Goal: Task Accomplishment & Management: Use online tool/utility

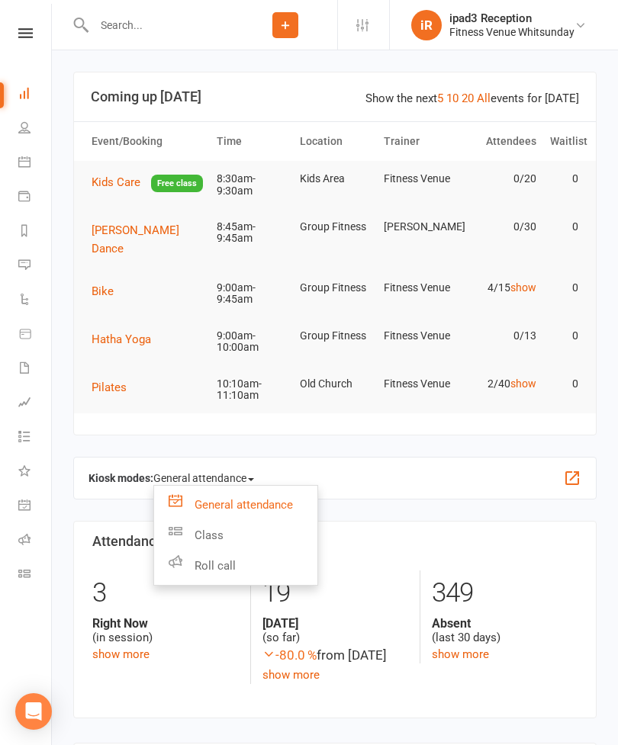
click at [220, 532] on link "Class" at bounding box center [235, 535] width 163 height 31
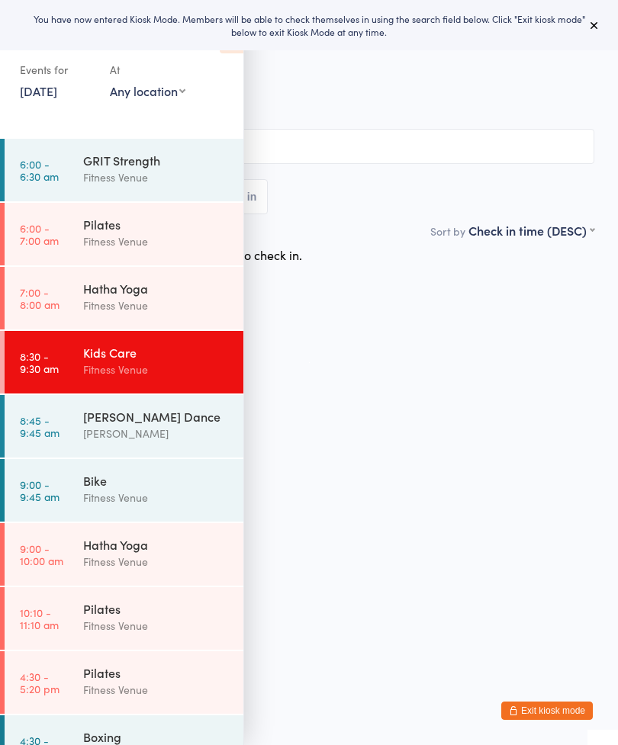
click at [602, 24] on button at bounding box center [594, 25] width 18 height 18
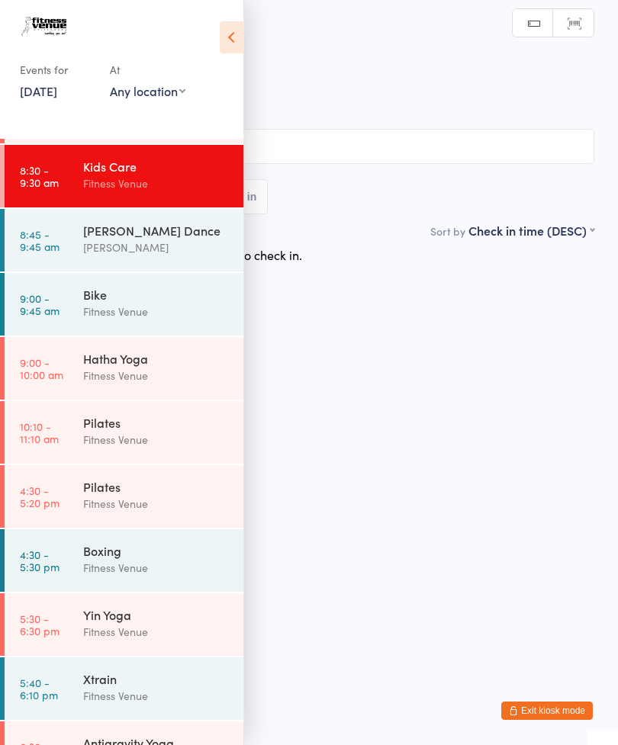
scroll to position [188, 0]
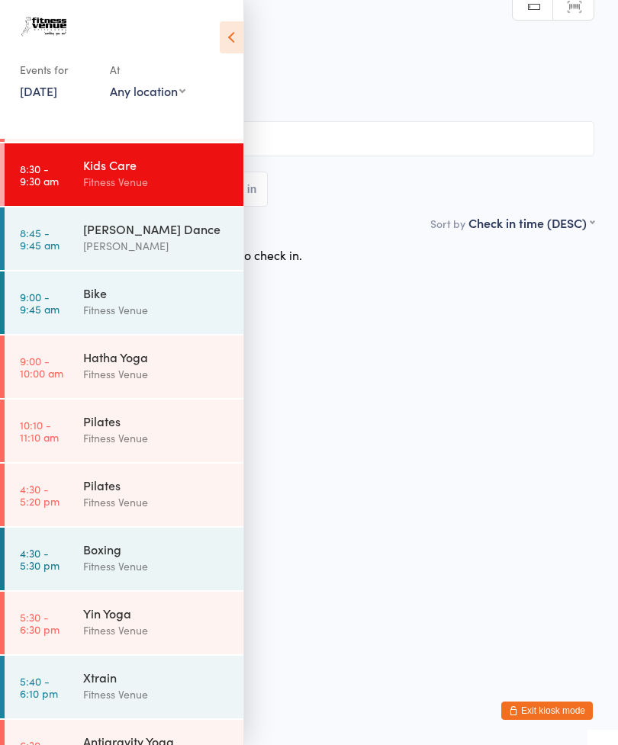
click at [176, 376] on div "Fitness Venue" at bounding box center [156, 374] width 147 height 18
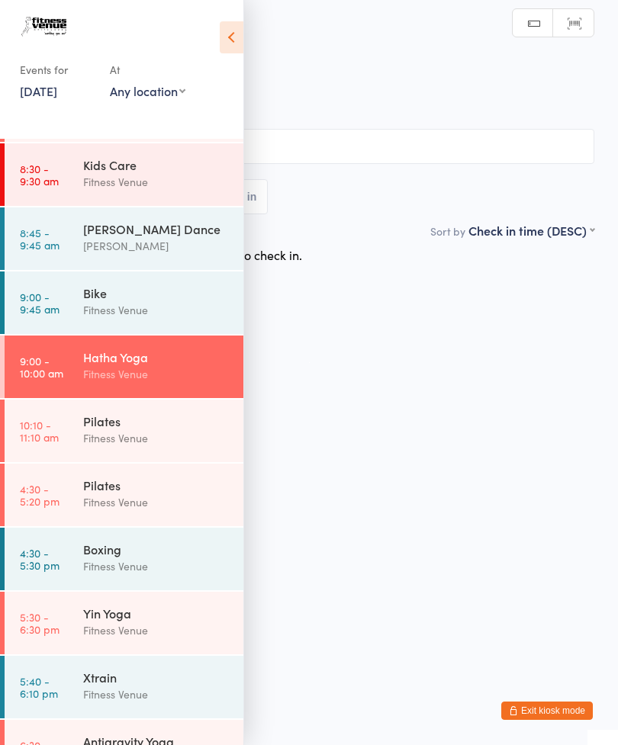
click at [233, 34] on icon at bounding box center [232, 37] width 24 height 32
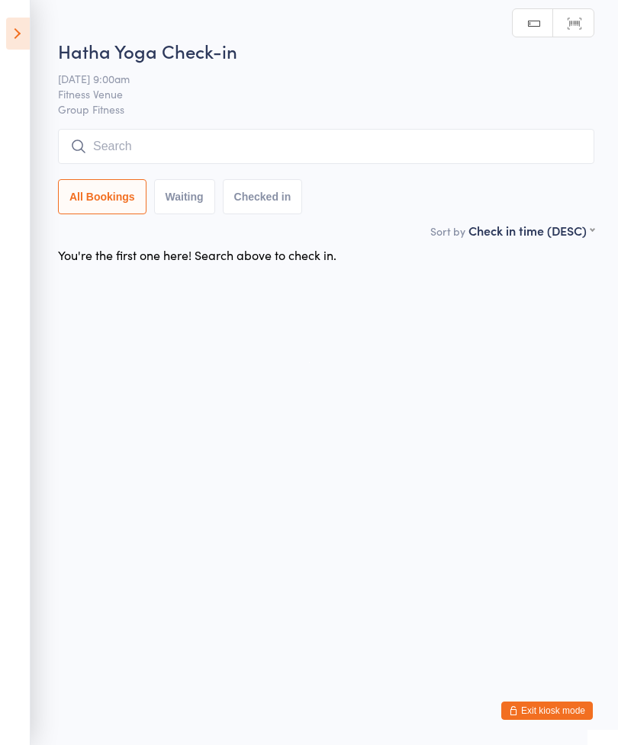
click at [249, 155] on input "search" at bounding box center [326, 146] width 536 height 35
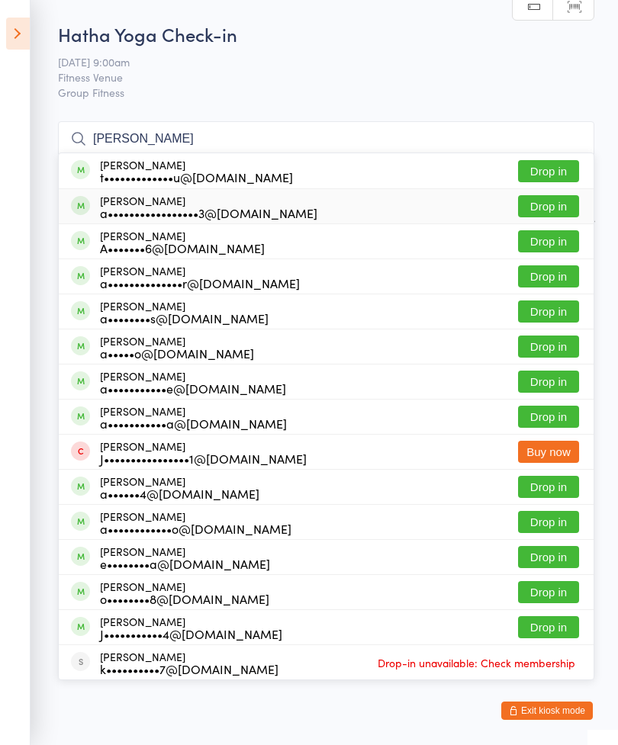
type input "Alexandr"
click at [121, 194] on div "Alexandra Brewster a•••••••••••••••••3@gmail.com" at bounding box center [208, 206] width 217 height 24
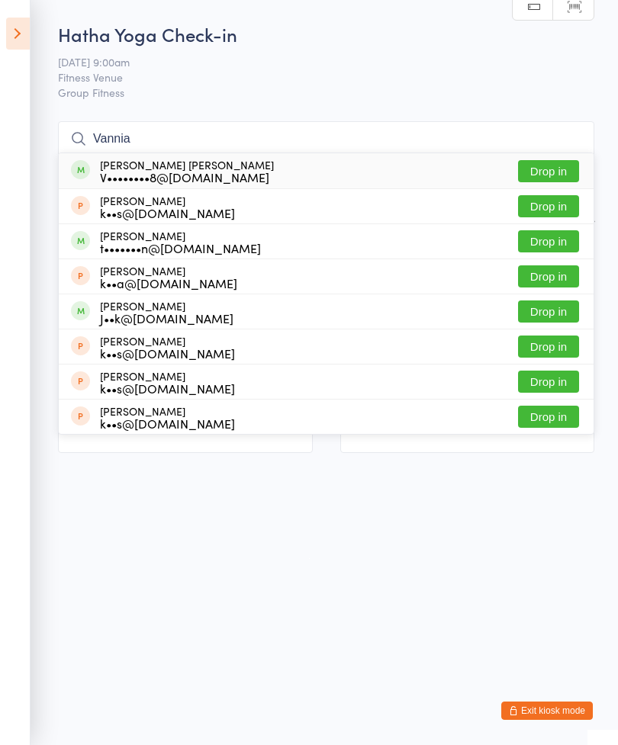
type input "Vannia"
click at [554, 171] on button "Drop in" at bounding box center [548, 171] width 61 height 22
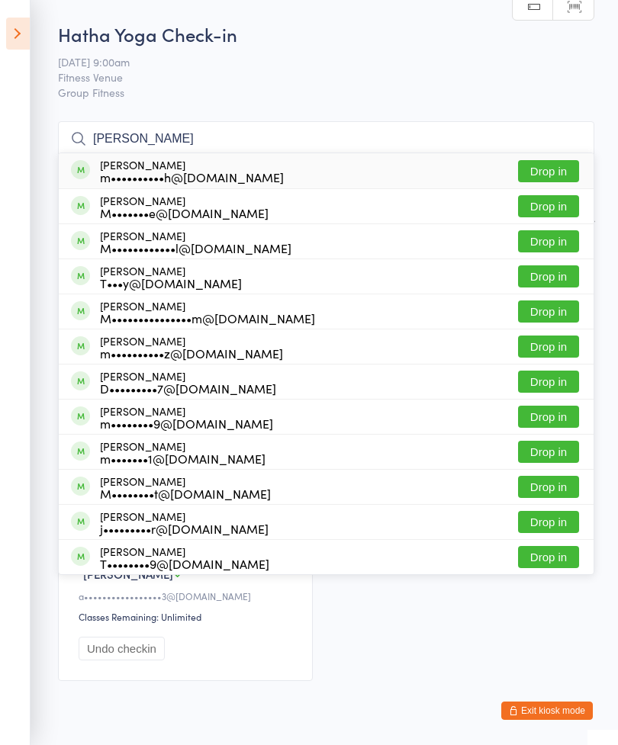
type input "Melissa"
click at [550, 318] on button "Drop in" at bounding box center [548, 311] width 61 height 22
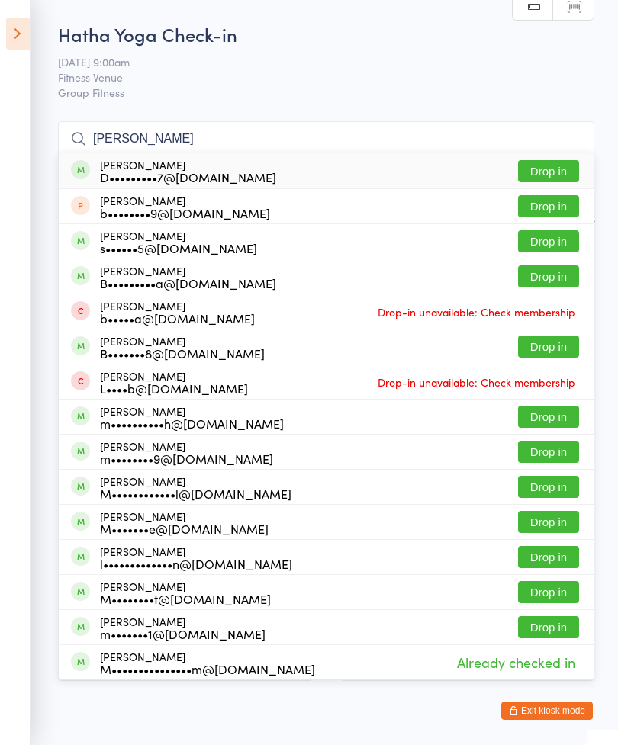
type input "Melinda"
click at [551, 178] on button "Drop in" at bounding box center [548, 171] width 61 height 22
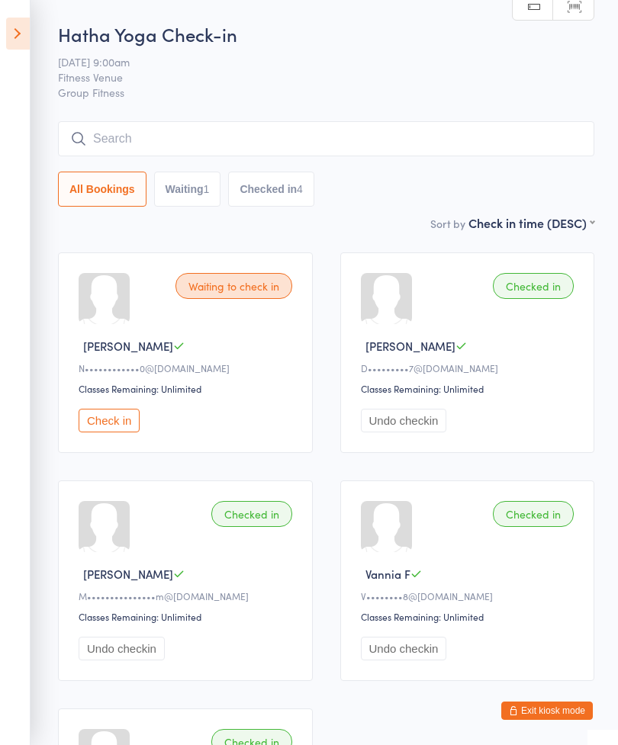
click at [241, 155] on input "search" at bounding box center [326, 138] width 536 height 35
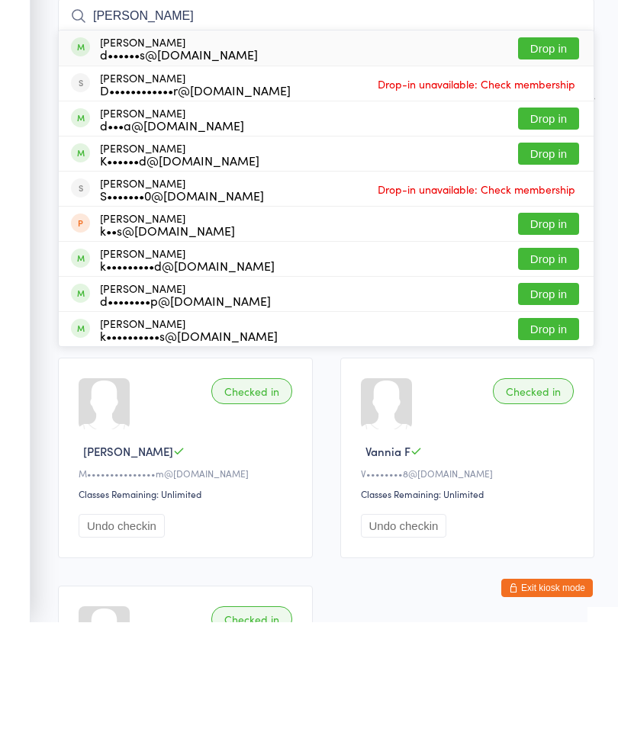
type input "Donna"
click at [552, 160] on button "Drop in" at bounding box center [548, 171] width 61 height 22
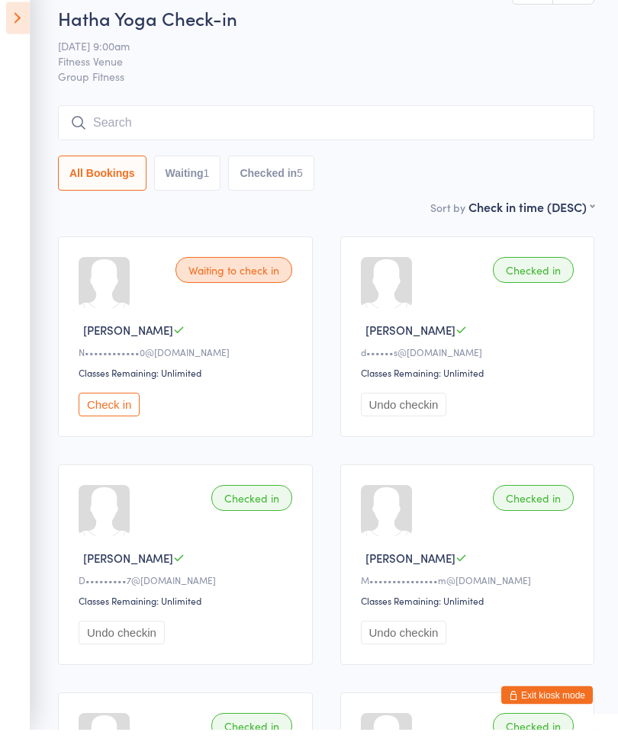
click at [110, 413] on button "Check in" at bounding box center [109, 421] width 61 height 24
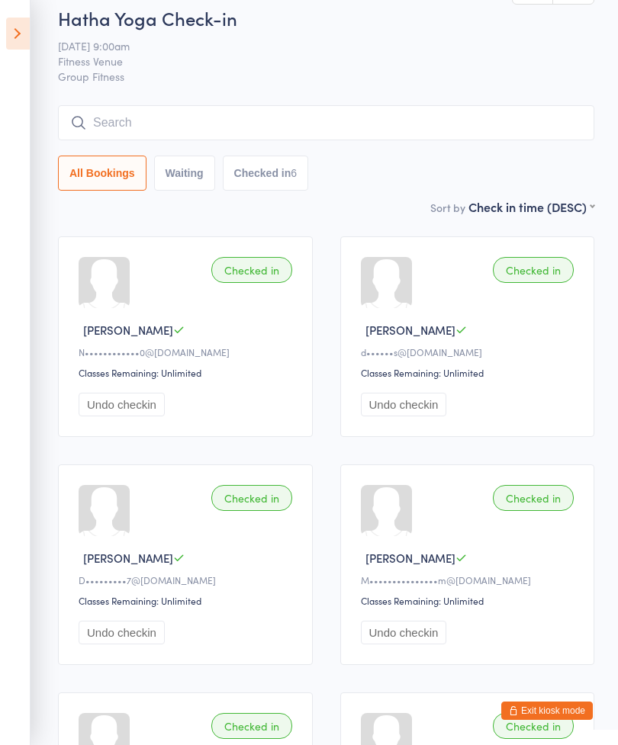
click at [321, 140] on input "search" at bounding box center [326, 122] width 536 height 35
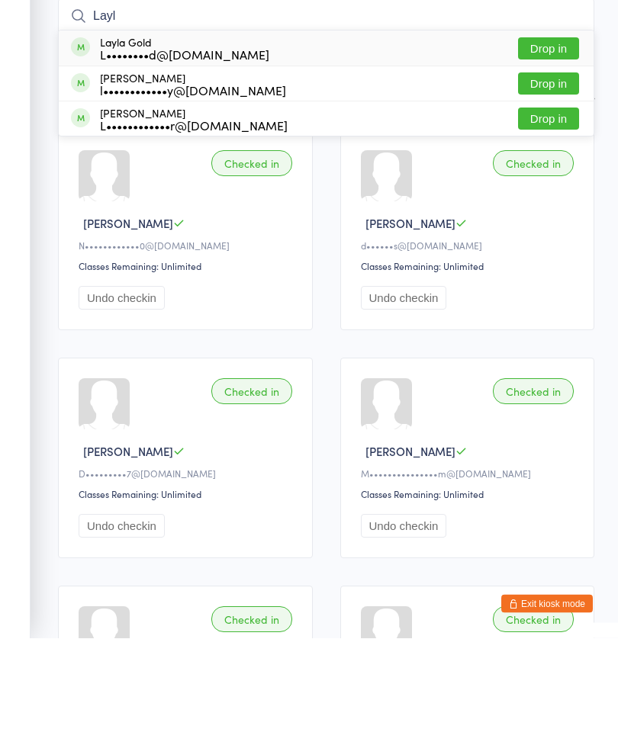
type input "Layl"
click at [554, 145] on button "Drop in" at bounding box center [548, 156] width 61 height 22
